Goal: Navigation & Orientation: Find specific page/section

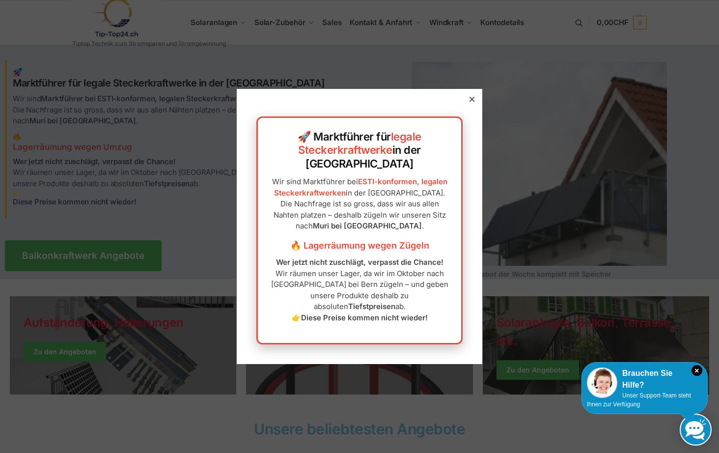
click at [469, 102] on icon at bounding box center [471, 99] width 5 height 5
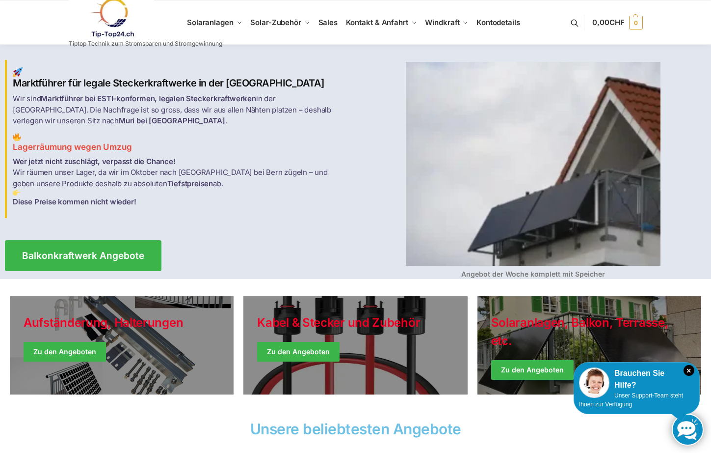
click at [213, 25] on link at bounding box center [146, 18] width 154 height 40
click at [325, 23] on span "Sales" at bounding box center [329, 22] width 20 height 9
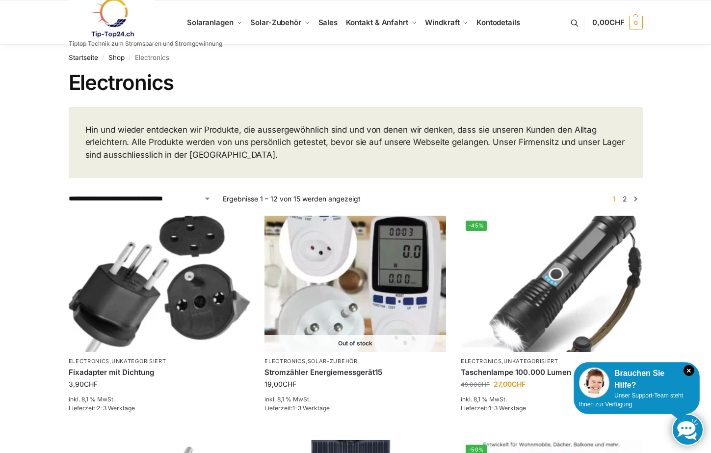
click at [215, 21] on link at bounding box center [146, 18] width 154 height 40
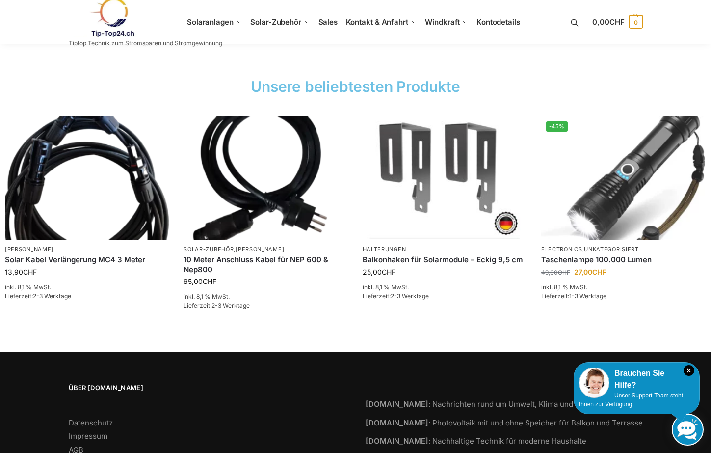
scroll to position [1474, 0]
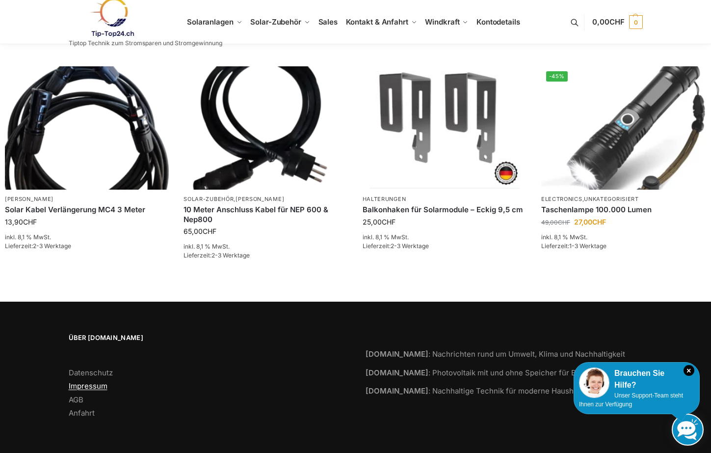
click at [95, 386] on link "Impressum" at bounding box center [88, 385] width 39 height 9
